Goal: Information Seeking & Learning: Learn about a topic

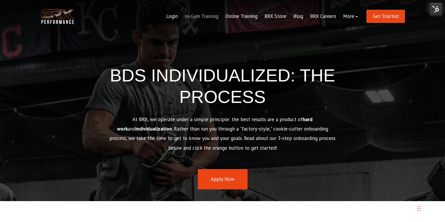
click at [207, 17] on link "In-Gym Training" at bounding box center [201, 16] width 41 height 14
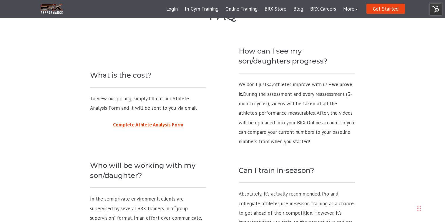
scroll to position [537, 0]
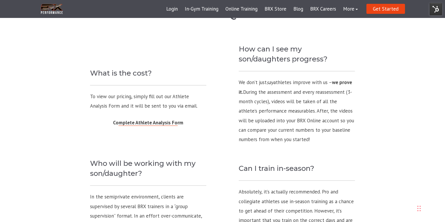
click at [167, 123] on span "Complete Athlete Analysis Form" at bounding box center [148, 122] width 70 height 6
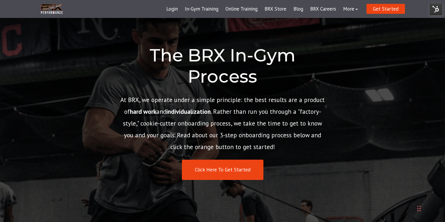
scroll to position [0, 0]
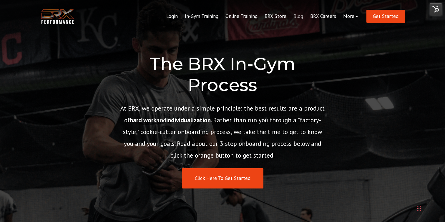
click at [304, 16] on link "Blog" at bounding box center [298, 16] width 17 height 14
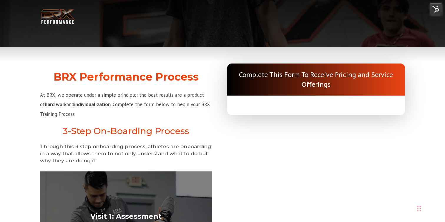
select select "**"
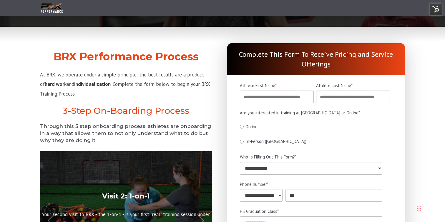
scroll to position [15, 0]
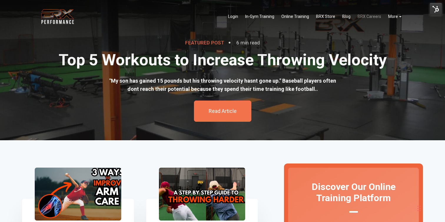
click at [371, 17] on link "BRX Careers" at bounding box center [369, 17] width 31 height 12
click at [347, 17] on link "Blog" at bounding box center [346, 17] width 15 height 12
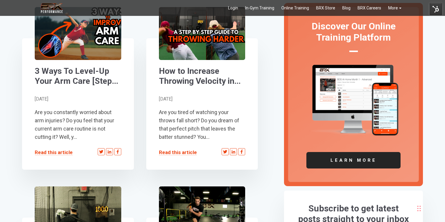
scroll to position [161, 0]
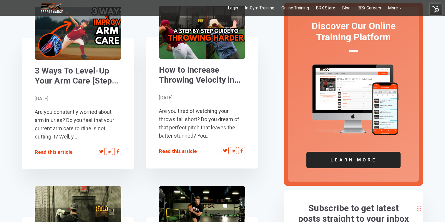
click at [186, 152] on link "Read this article" at bounding box center [178, 151] width 38 height 6
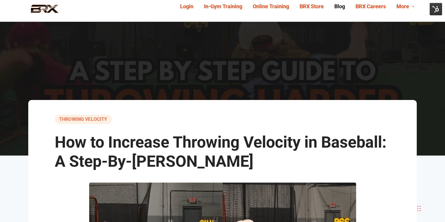
click at [342, 6] on link "Blog" at bounding box center [339, 6] width 21 height 9
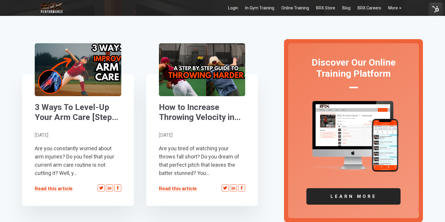
scroll to position [163, 0]
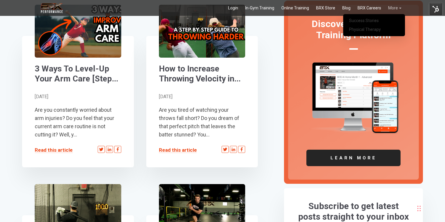
click at [392, 8] on link "More" at bounding box center [394, 8] width 20 height 12
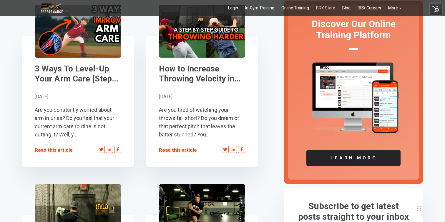
click at [328, 7] on link "BRX Store" at bounding box center [325, 8] width 26 height 12
